Goal: Task Accomplishment & Management: Use online tool/utility

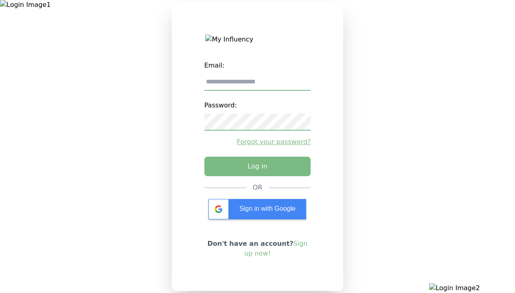
click at [257, 85] on input "email" at bounding box center [257, 82] width 107 height 17
type input "**********"
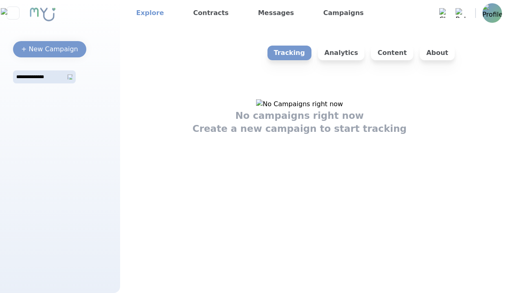
click at [147, 13] on link "Explore" at bounding box center [150, 13] width 34 height 13
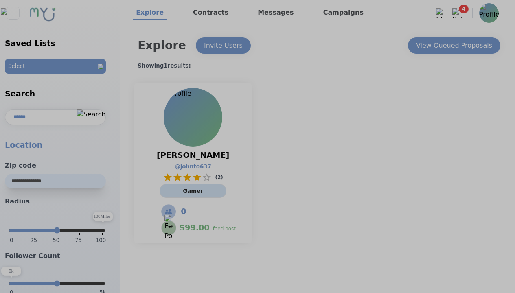
select select "*"
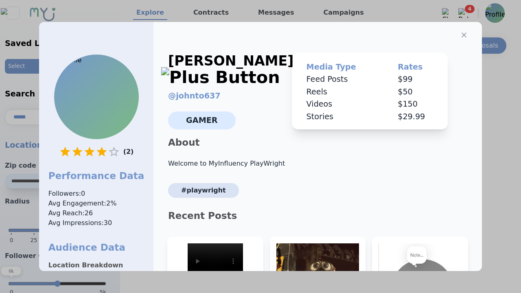
scroll to position [123, 0]
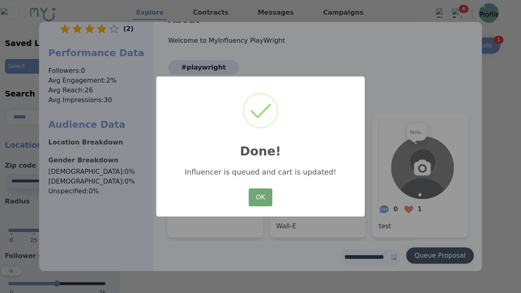
click at [261, 198] on button "OK" at bounding box center [261, 198] width 24 height 18
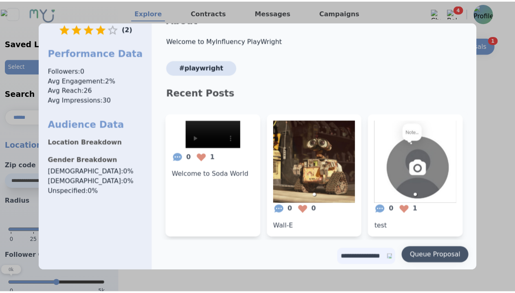
scroll to position [0, 0]
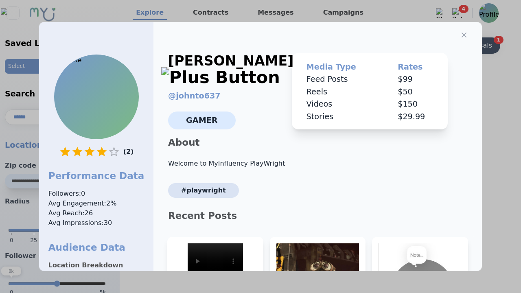
click at [462, 33] on icon "button" at bounding box center [464, 35] width 5 height 5
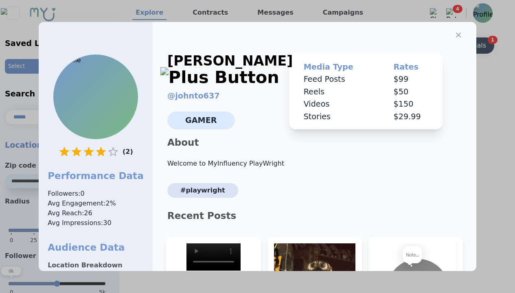
click at [454, 46] on div "View Queued Proposals" at bounding box center [448, 46] width 76 height 10
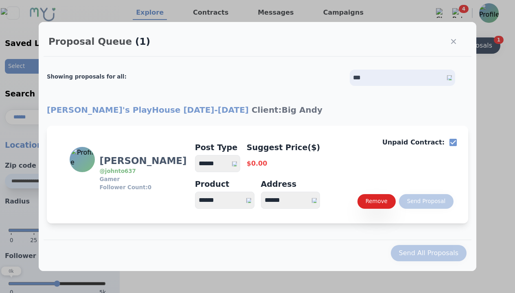
select select "*"
